Goal: Task Accomplishment & Management: Manage account settings

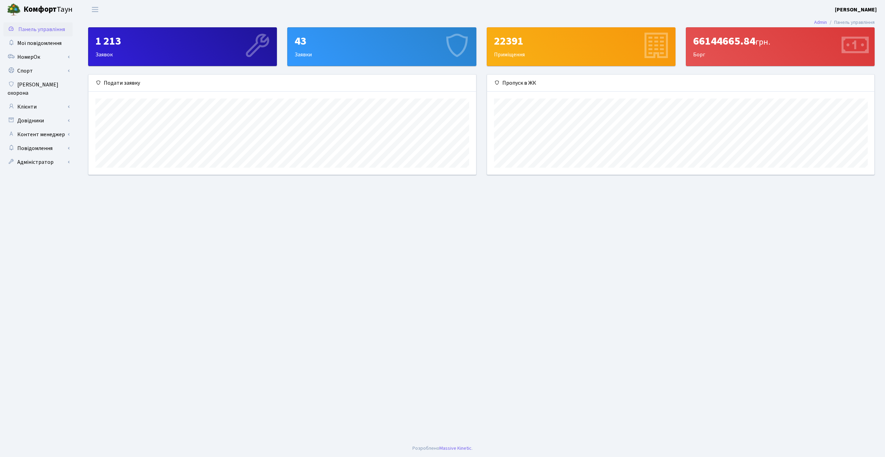
scroll to position [100, 387]
click at [32, 100] on link "Клієнти" at bounding box center [37, 107] width 69 height 14
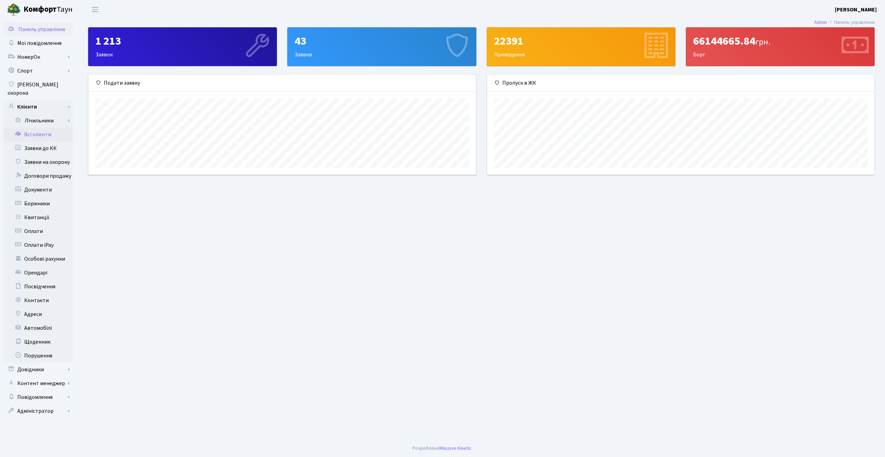
click at [35, 129] on link "Всі клієнти" at bounding box center [37, 135] width 69 height 14
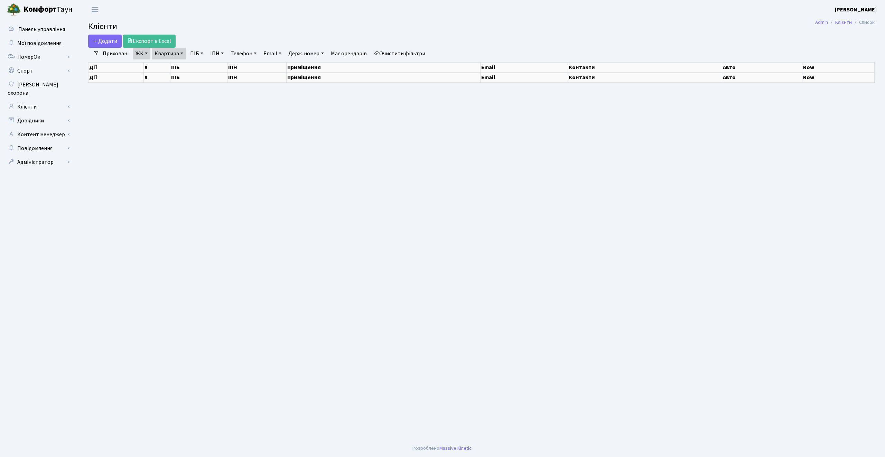
select select "25"
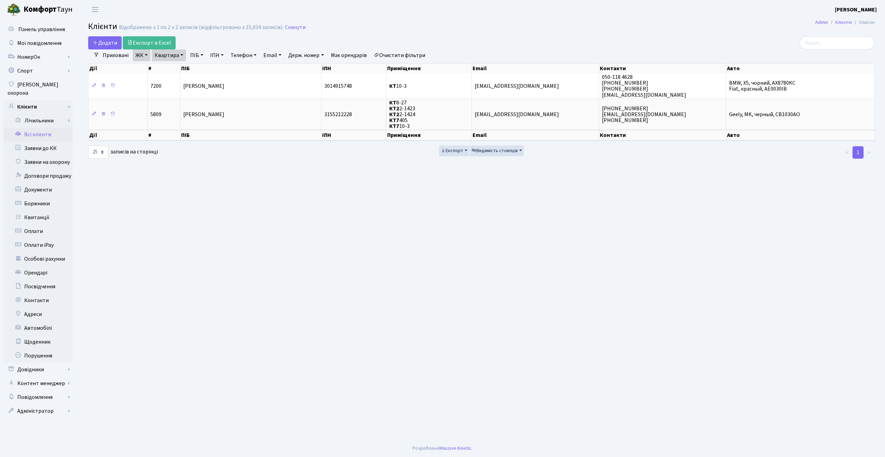
click at [399, 54] on link "Очистити фільтри" at bounding box center [399, 55] width 57 height 12
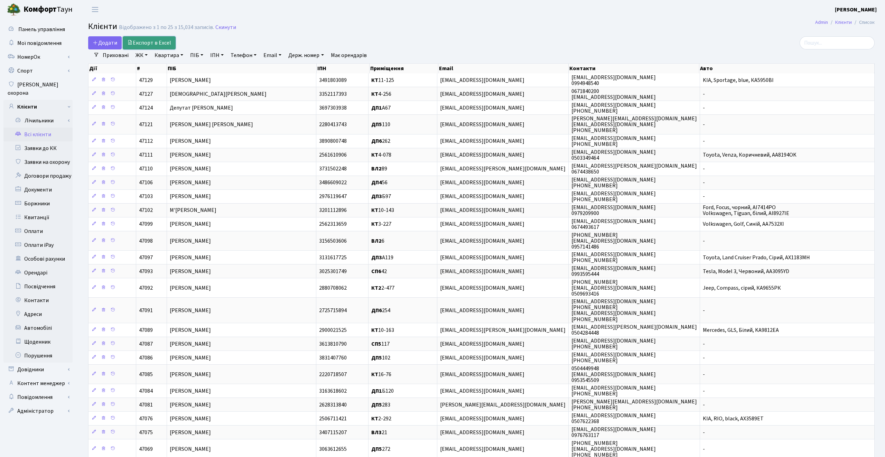
click at [168, 48] on link "Експорт в Excel" at bounding box center [149, 42] width 53 height 13
click at [180, 54] on link "Квартира" at bounding box center [169, 55] width 34 height 12
paste input "168"
type input "168"
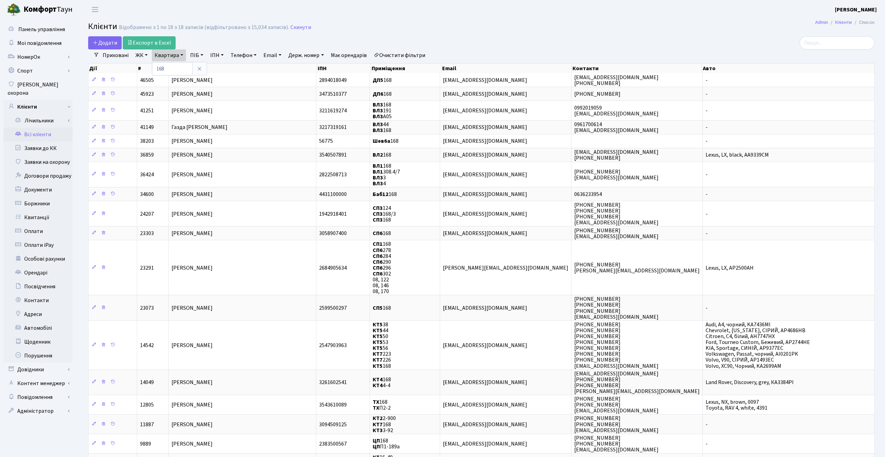
click at [346, 32] on h2 "Клієнти Відображено з 1 по 18 з 18 записів (відфільтровано з 15,034 записів). С…" at bounding box center [481, 28] width 786 height 12
click at [139, 53] on link "ЖК" at bounding box center [142, 55] width 18 height 12
click at [175, 90] on li "КТ, вул. Регенераторна, 4" at bounding box center [176, 91] width 84 height 12
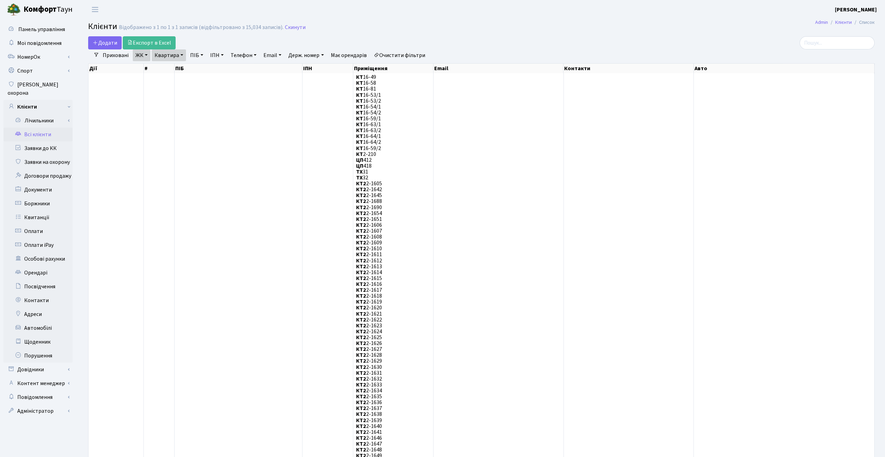
click at [413, 33] on h2 "Клієнти Відображено з 1 по 1 з 1 записів (відфільтровано з 15,034 записів). Ски…" at bounding box center [481, 28] width 786 height 12
click at [425, 53] on link "Очистити фільтри" at bounding box center [399, 55] width 57 height 12
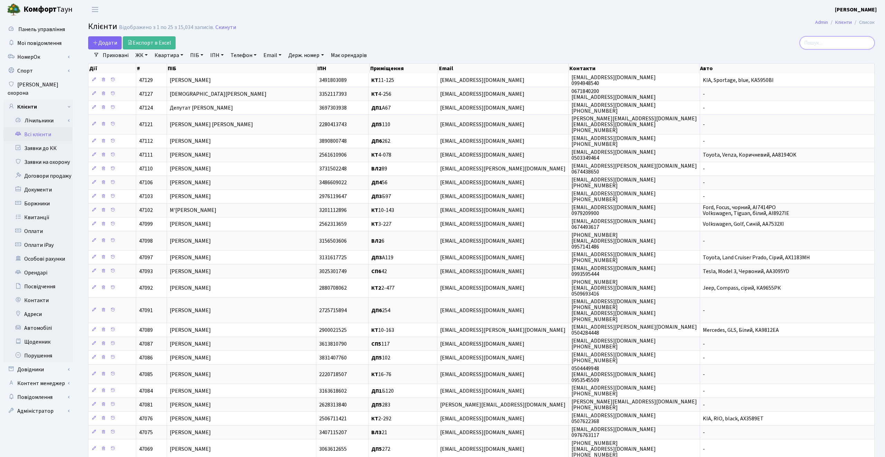
click at [828, 42] on input "search" at bounding box center [836, 42] width 75 height 13
paste input "БЕЛОЗЕРОВ"
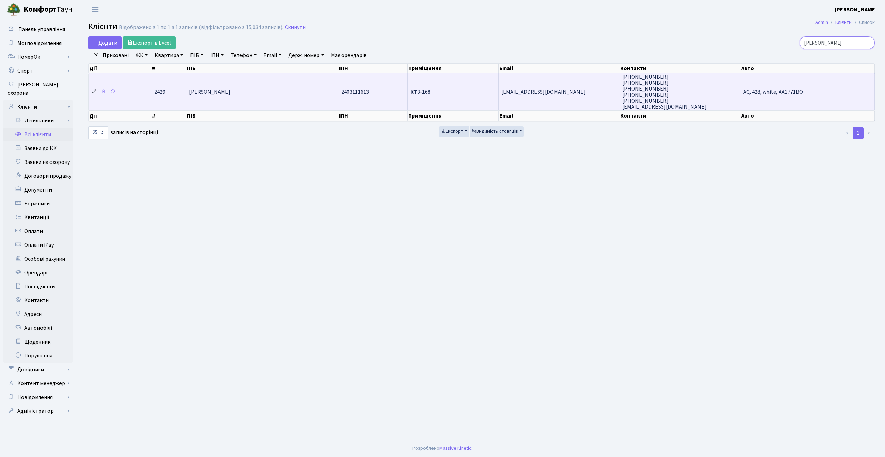
type input "БЕЛОЗЕРОВ"
click at [92, 92] on icon at bounding box center [94, 91] width 5 height 5
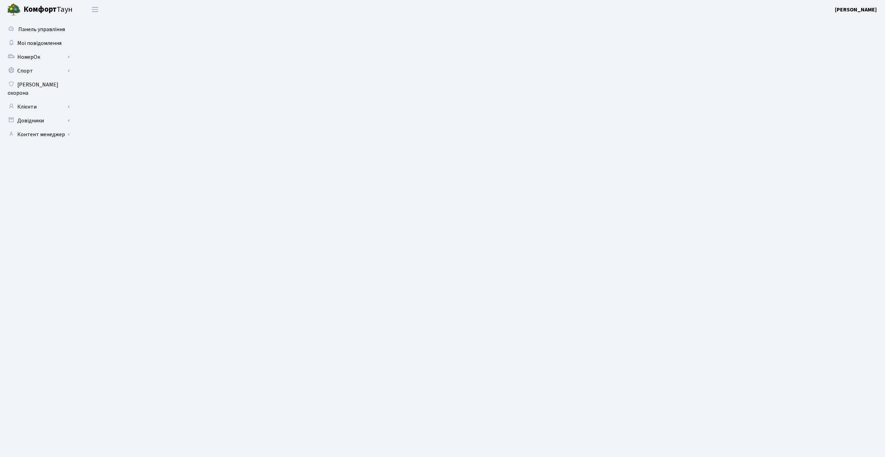
select select "25"
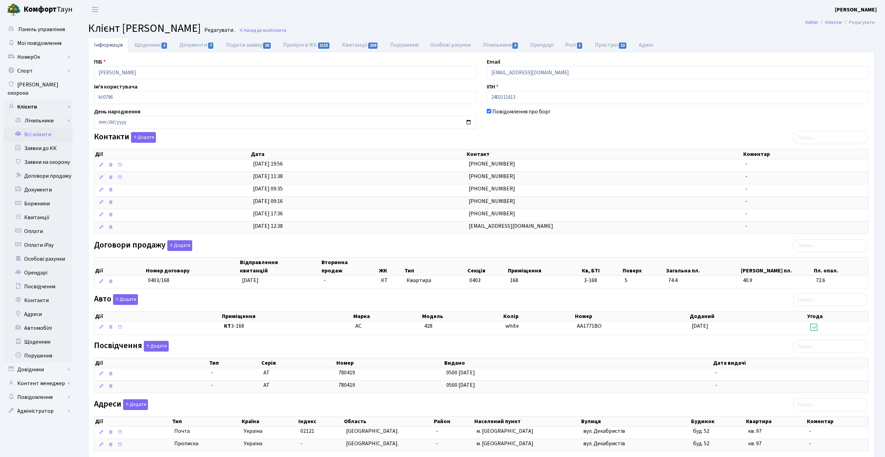
drag, startPoint x: 123, startPoint y: 26, endPoint x: 254, endPoint y: 26, distance: 131.3
click at [201, 26] on span "Клієнт Белозеров Олег Вікторович" at bounding box center [144, 28] width 113 height 16
copy span "Белозеров [PERSON_NAME]"
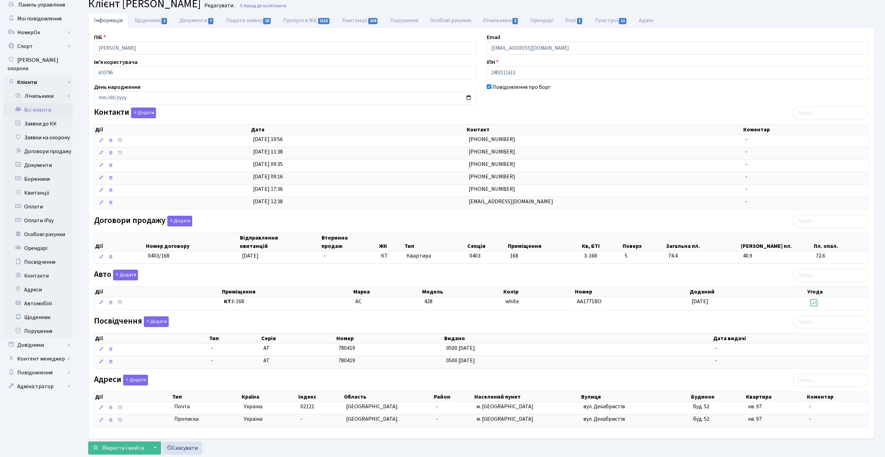
scroll to position [24, 0]
copy span "rehovot65"
drag, startPoint x: 469, startPoint y: 200, endPoint x: 498, endPoint y: 223, distance: 37.0
click at [498, 222] on div "ПІБ Белозеров Олег Вікторович Email rehovot65@gmail.com Ім'я користувача kt0796…" at bounding box center [481, 234] width 785 height 400
click at [498, 223] on div "Договори продажу Додати Дії Номер договору Відправлення квитанцій Вторинна прод…" at bounding box center [481, 241] width 785 height 51
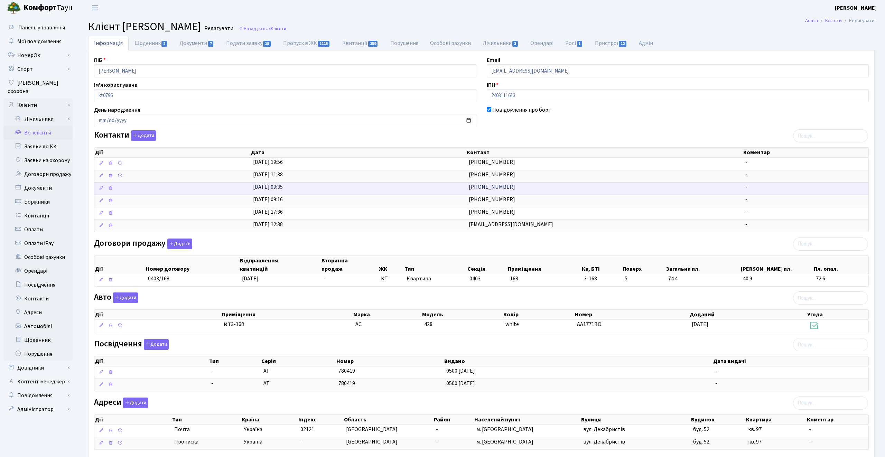
scroll to position [0, 0]
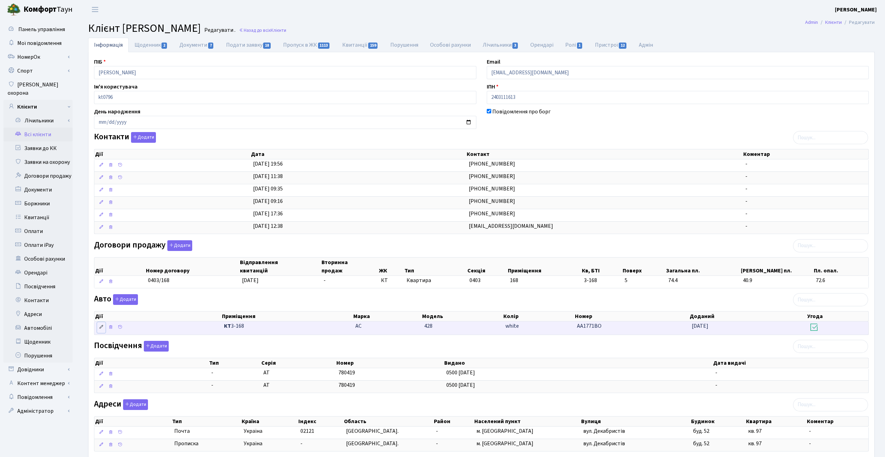
click at [103, 327] on icon at bounding box center [101, 327] width 5 height 5
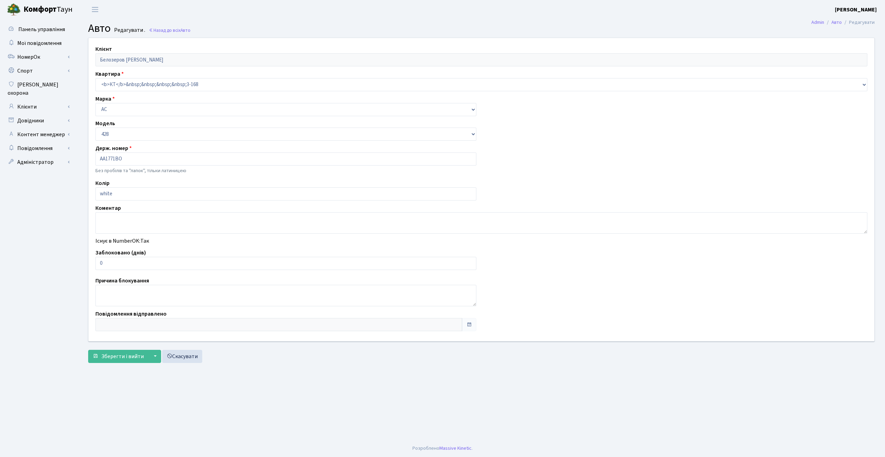
select select "7"
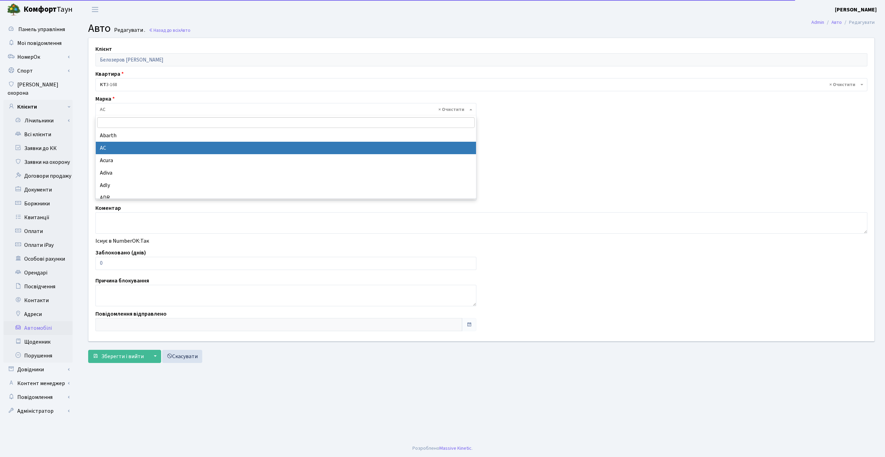
click at [111, 108] on span "× AC" at bounding box center [284, 109] width 368 height 7
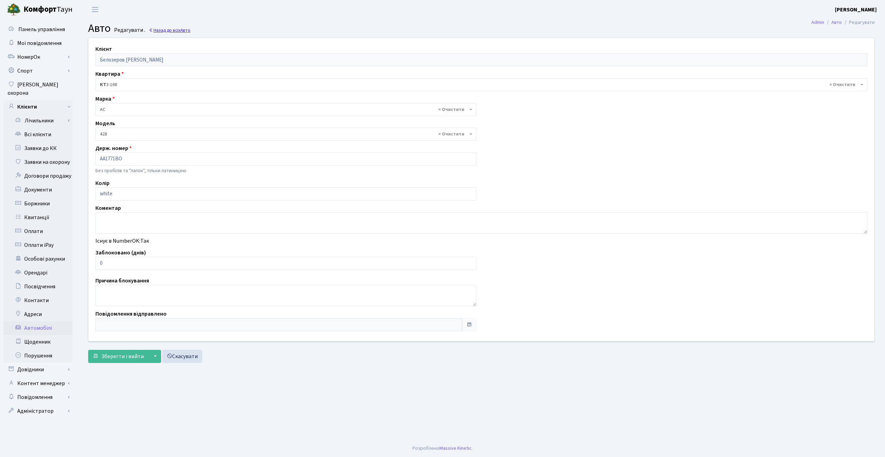
click at [162, 28] on link "Назад до всіх Авто" at bounding box center [170, 30] width 42 height 7
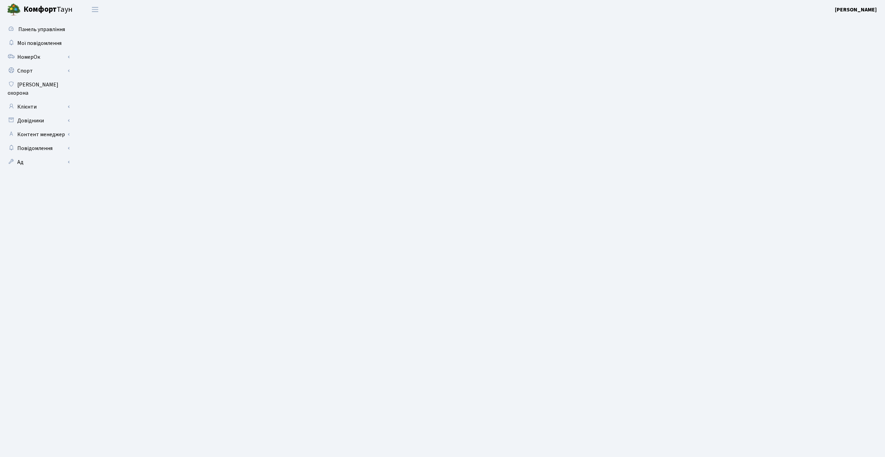
select select "25"
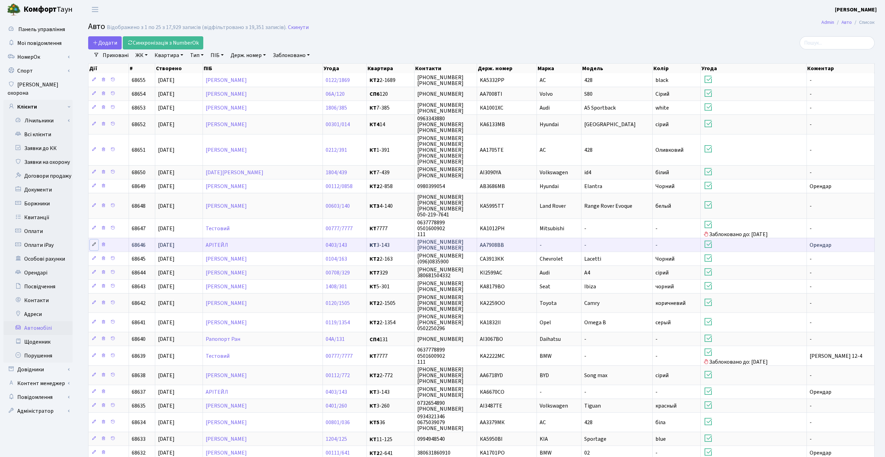
click at [94, 243] on icon at bounding box center [94, 244] width 5 height 5
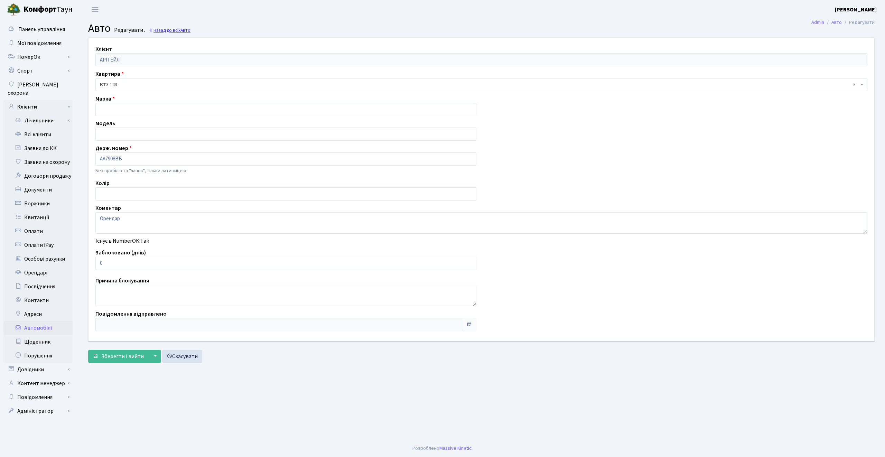
click at [181, 29] on link "Назад до всіх Авто" at bounding box center [170, 30] width 42 height 7
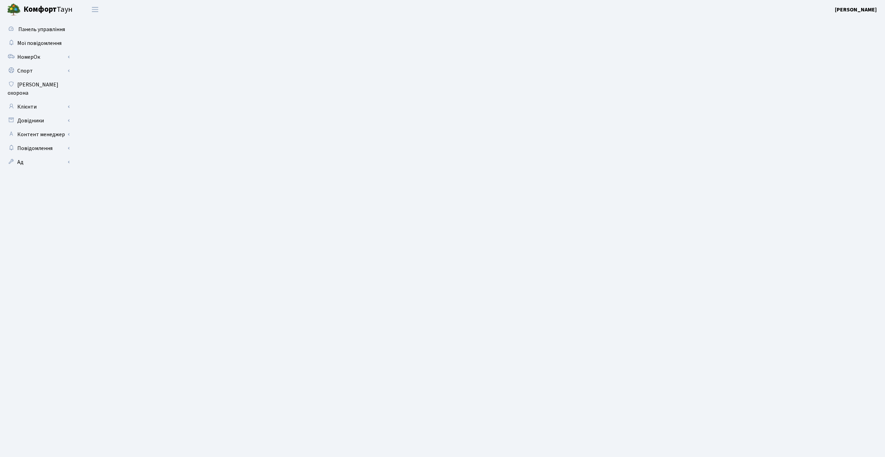
select select "25"
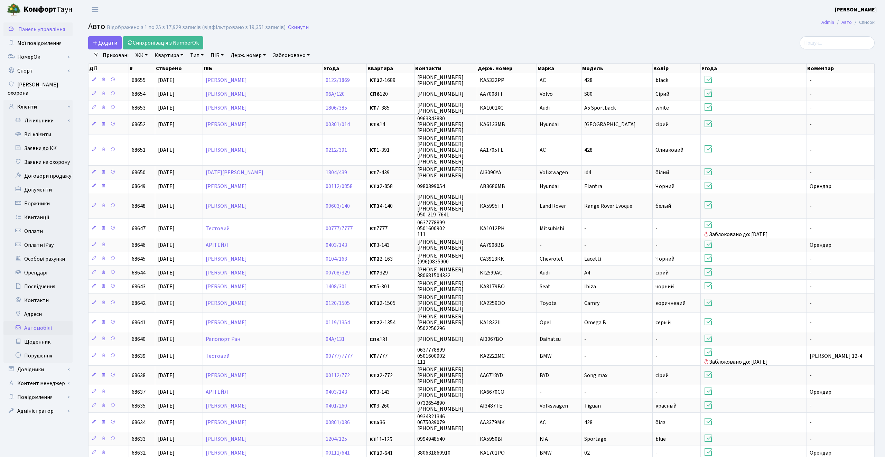
click at [38, 31] on span "Панель управління" at bounding box center [41, 30] width 47 height 8
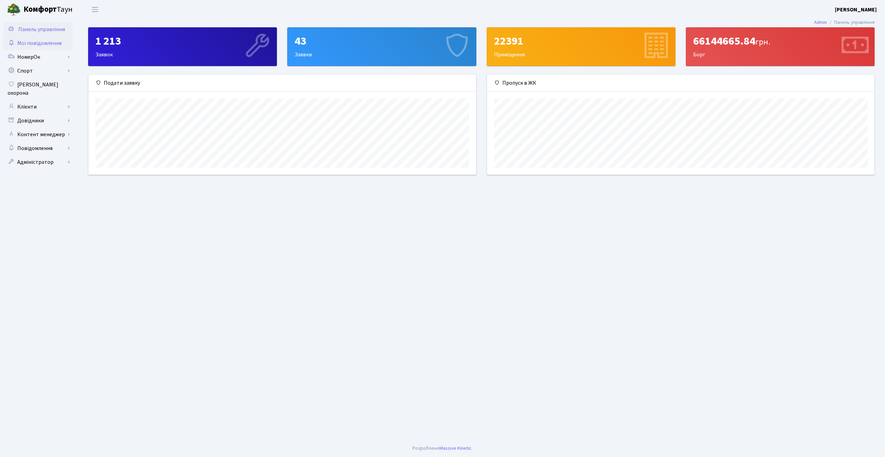
scroll to position [100, 387]
click at [36, 100] on link "Клієнти" at bounding box center [37, 107] width 69 height 14
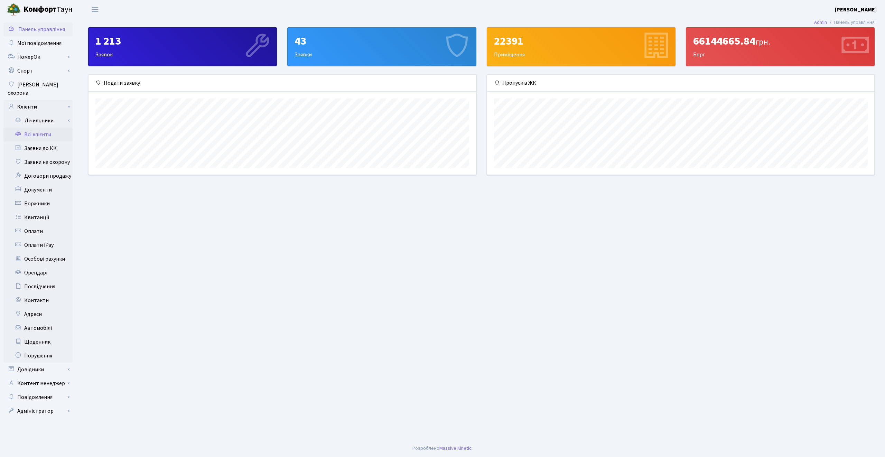
click at [38, 128] on link "Всі клієнти" at bounding box center [37, 135] width 69 height 14
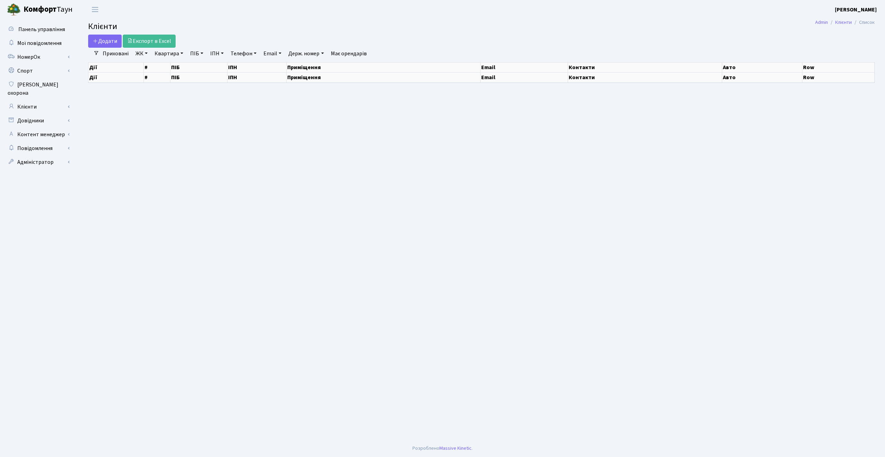
select select "25"
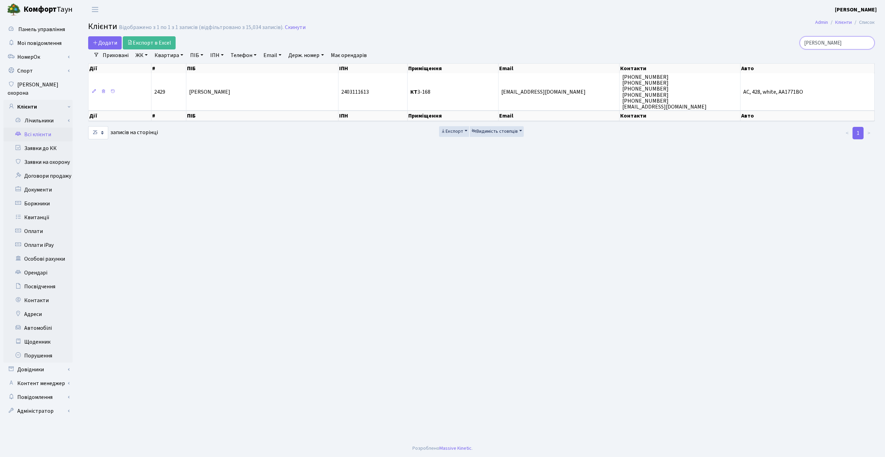
click at [867, 41] on input "[PERSON_NAME]" at bounding box center [836, 42] width 75 height 13
